Goal: Task Accomplishment & Management: Complete application form

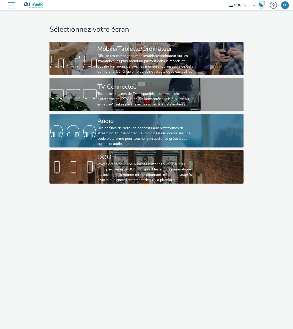
click at [130, 123] on div "Audio" at bounding box center [145, 120] width 96 height 9
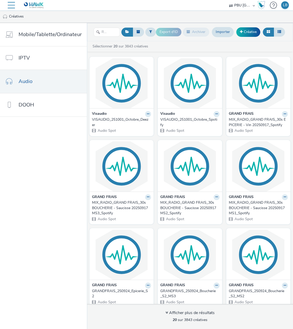
click at [148, 19] on ul "Créatives" at bounding box center [146, 16] width 293 height 12
click at [257, 32] on link "Créative" at bounding box center [248, 31] width 24 height 9
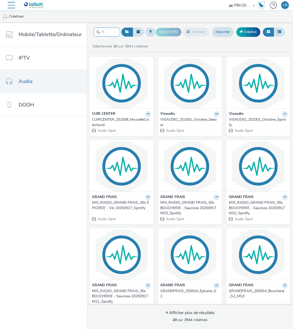
click at [110, 34] on input "text" at bounding box center [107, 32] width 27 height 9
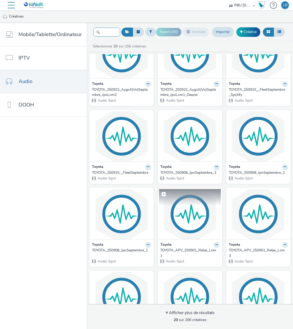
scroll to position [232, 0]
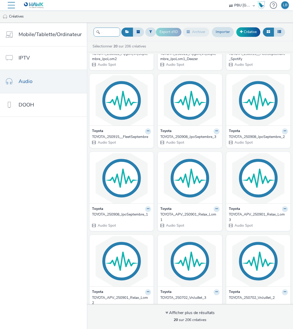
type input "toyota"
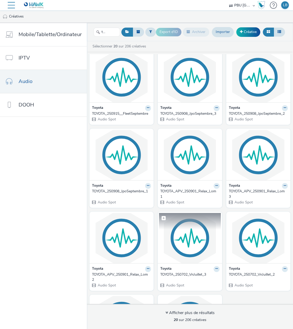
scroll to position [283, 0]
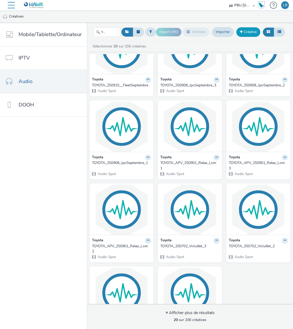
click at [246, 33] on link "Créative" at bounding box center [248, 31] width 24 height 9
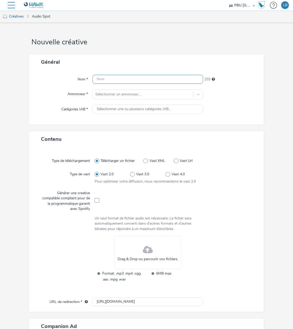
click at [140, 81] on input "text" at bounding box center [147, 79] width 111 height 9
paste input "TOYOTA_251006_JpoOctobre_1"
type input "TOYOTA_251006_JpoOctobre_1"
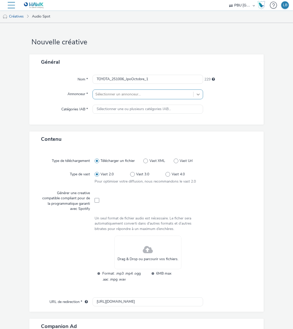
click at [196, 92] on icon at bounding box center [198, 94] width 5 height 5
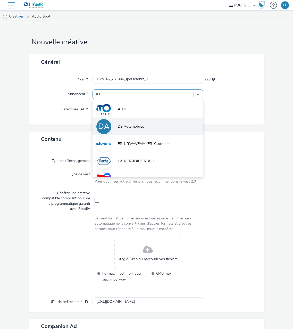
type input "TOY"
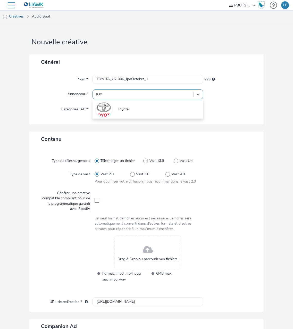
click at [119, 112] on li "Toyota" at bounding box center [147, 108] width 111 height 17
type input "[URL][DOMAIN_NAME]"
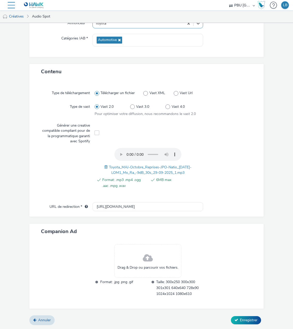
scroll to position [71, 0]
click at [245, 318] on span "Enregistrer" at bounding box center [249, 320] width 18 height 5
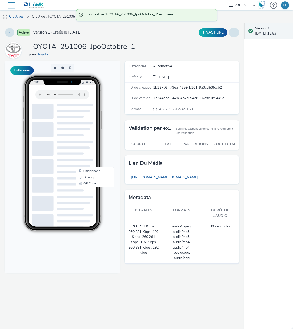
click at [23, 18] on link "Créatives" at bounding box center [13, 16] width 26 height 12
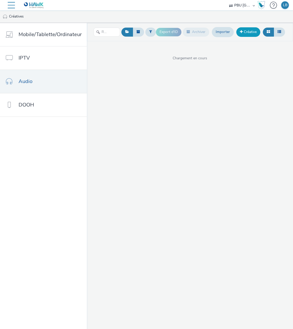
click at [250, 33] on link "Créative" at bounding box center [248, 31] width 24 height 9
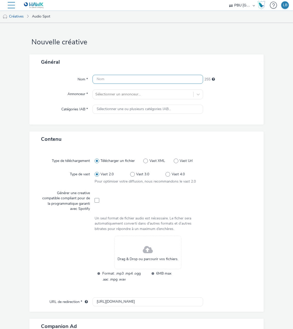
click at [144, 82] on input "text" at bounding box center [147, 79] width 111 height 9
paste input "TOYOTA_251006_JpoOctobre_2"
type input "TOYOTA_251006_JpoOctobre_2"
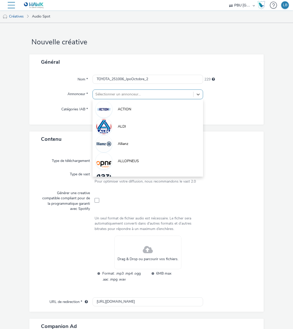
click at [148, 93] on div at bounding box center [143, 94] width 96 height 6
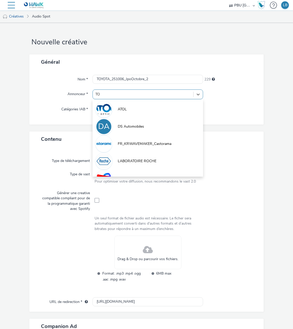
type input "TOY"
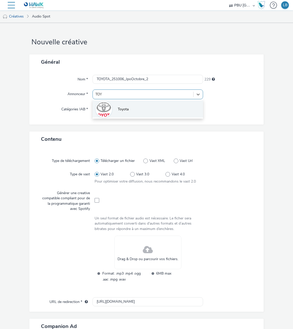
click at [137, 107] on li "Toyota" at bounding box center [147, 108] width 111 height 17
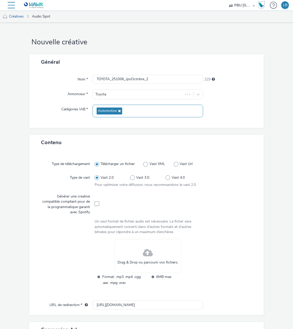
click at [117, 110] on icon at bounding box center [119, 111] width 4 height 4
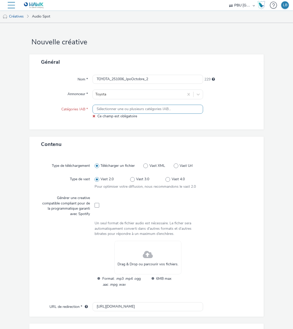
click at [93, 116] on icon at bounding box center [93, 116] width 3 height 4
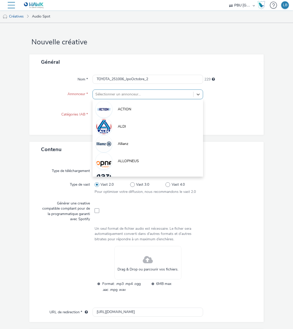
click at [141, 99] on div "option ACTION focused, 1 of 10. 10 results available. Use Up and Down to choose…" at bounding box center [147, 94] width 111 height 10
click at [127, 95] on div at bounding box center [143, 94] width 96 height 6
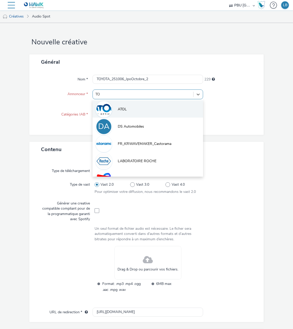
type input "TOY"
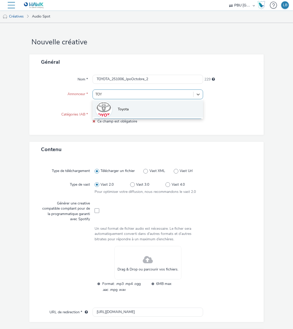
click at [122, 110] on span "Toyota" at bounding box center [123, 109] width 11 height 5
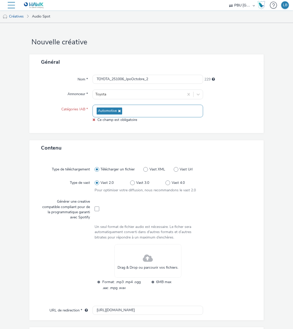
click at [224, 123] on div "Nom * TOYOTA_251006_JpoOctobre_2 229 Annonceur * Toyota Catégories IAB * Automo…" at bounding box center [146, 101] width 234 height 63
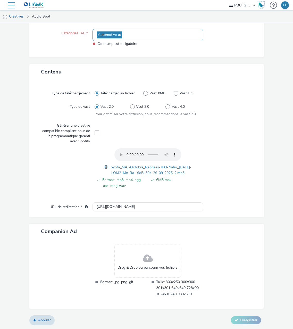
scroll to position [76, 0]
click at [225, 196] on div "Type de téléchargement Télécharger un fichier Vast XML Vast Url Type de vast Va…" at bounding box center [147, 144] width 224 height 118
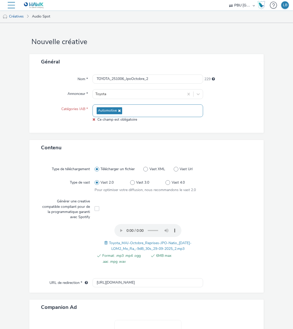
scroll to position [0, 0]
click at [93, 119] on icon at bounding box center [93, 120] width 3 height 4
click at [19, 15] on link "Créatives" at bounding box center [13, 16] width 26 height 12
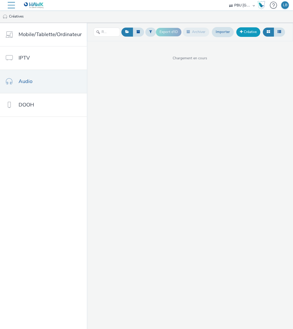
click at [247, 34] on link "Créative" at bounding box center [248, 31] width 24 height 9
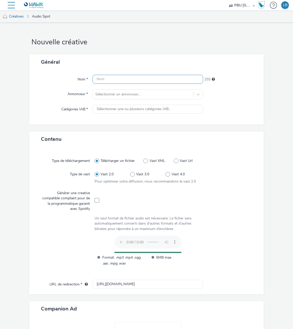
click at [132, 77] on input "text" at bounding box center [147, 79] width 111 height 9
paste input "TOYOTA_251006_JpoOctobre_2"
type input "TOYOTA_251006_JpoOctobre_2"
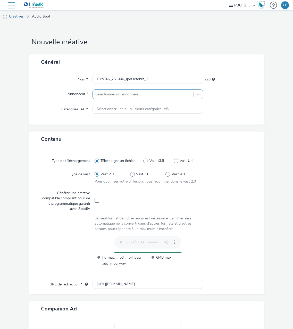
click at [142, 92] on div at bounding box center [143, 94] width 96 height 6
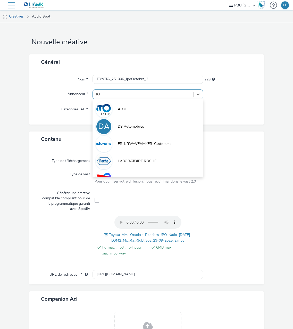
type input "TOY"
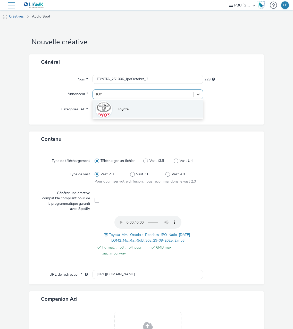
click at [139, 107] on li "Toyota" at bounding box center [147, 108] width 111 height 17
type input "[URL][DOMAIN_NAME]"
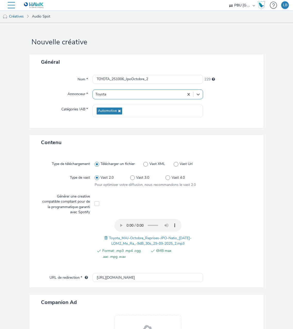
scroll to position [71, 0]
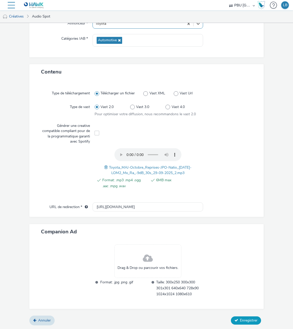
click at [244, 318] on span "Enregistrer" at bounding box center [249, 320] width 18 height 5
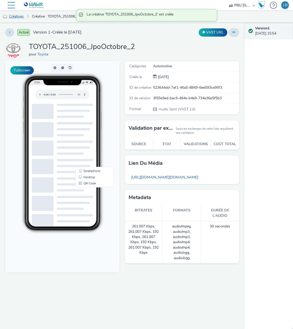
click at [21, 16] on link "Créatives" at bounding box center [13, 16] width 26 height 12
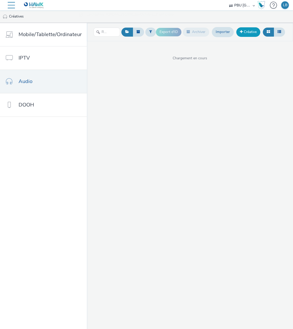
click at [242, 32] on span at bounding box center [241, 32] width 3 height 4
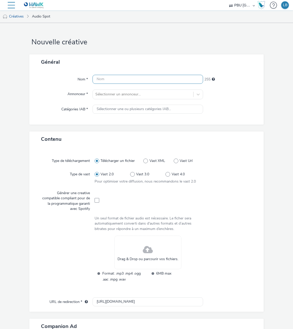
click at [115, 77] on input "text" at bounding box center [147, 79] width 111 height 9
paste input "TOYOTA_251006_JpoOctobre_3"
type input "TOYOTA_251006_JpoOctobre_3"
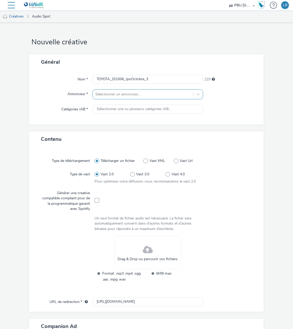
click at [131, 91] on div at bounding box center [143, 94] width 96 height 6
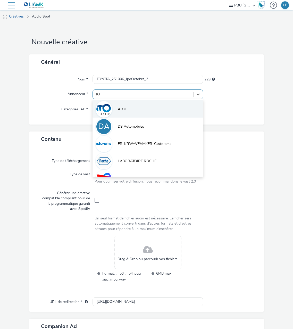
type input "TOY"
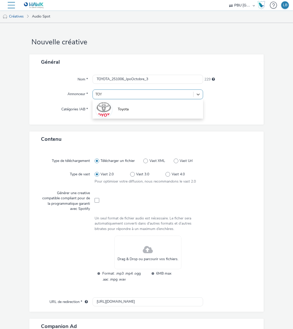
drag, startPoint x: 125, startPoint y: 109, endPoint x: 122, endPoint y: 128, distance: 18.6
click at [124, 109] on span "Toyota" at bounding box center [123, 109] width 11 height 5
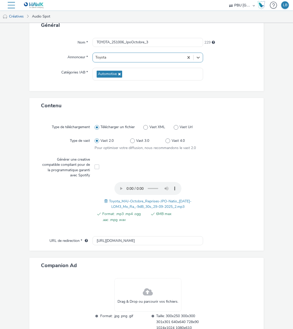
scroll to position [71, 0]
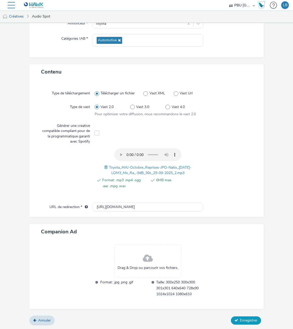
click at [242, 319] on span "Enregistrer" at bounding box center [249, 320] width 18 height 5
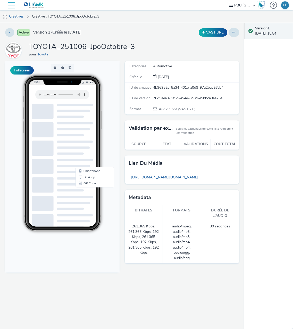
click at [14, 6] on div at bounding box center [11, 5] width 7 height 10
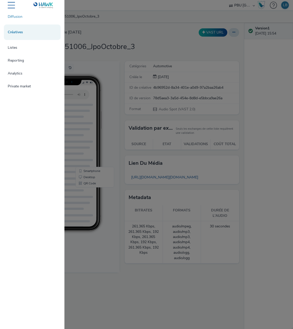
click at [19, 18] on link "Diffusion" at bounding box center [32, 17] width 57 height 10
